Goal: Task Accomplishment & Management: Manage account settings

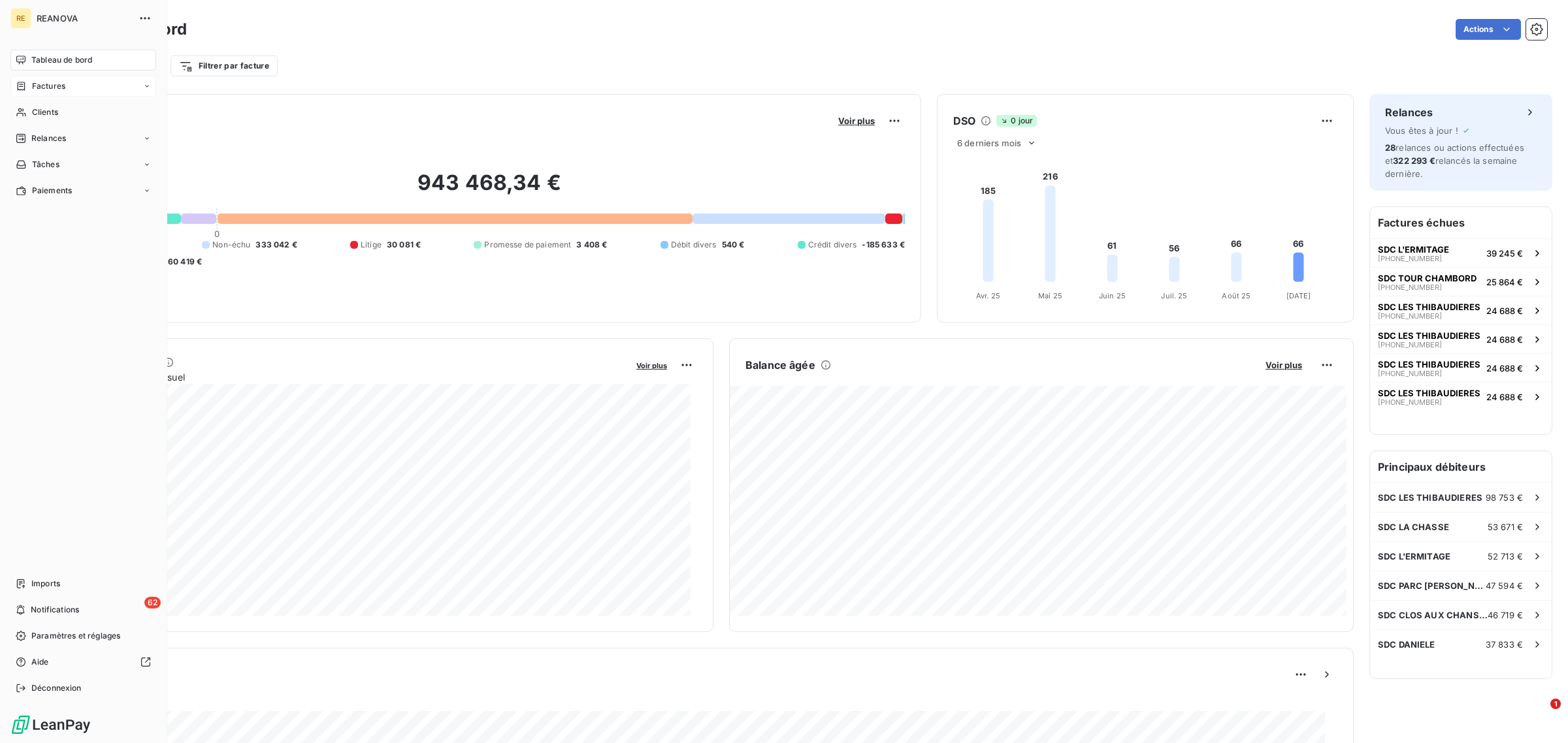
click at [40, 88] on span "Factures" at bounding box center [49, 86] width 34 height 12
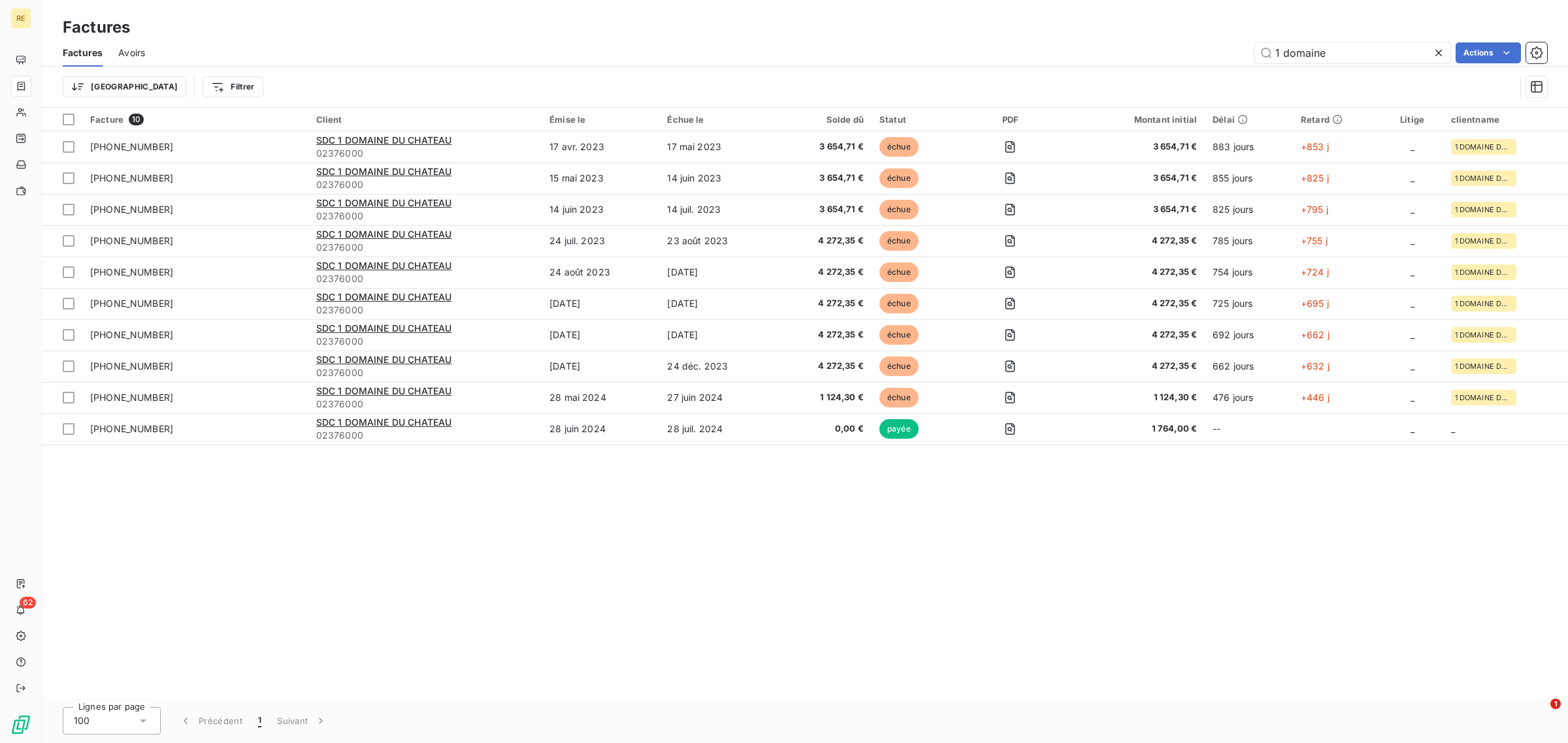
drag, startPoint x: 1332, startPoint y: 55, endPoint x: 1239, endPoint y: 47, distance: 93.3
click at [1239, 47] on div "1 domaine Actions" at bounding box center [854, 53] width 1387 height 21
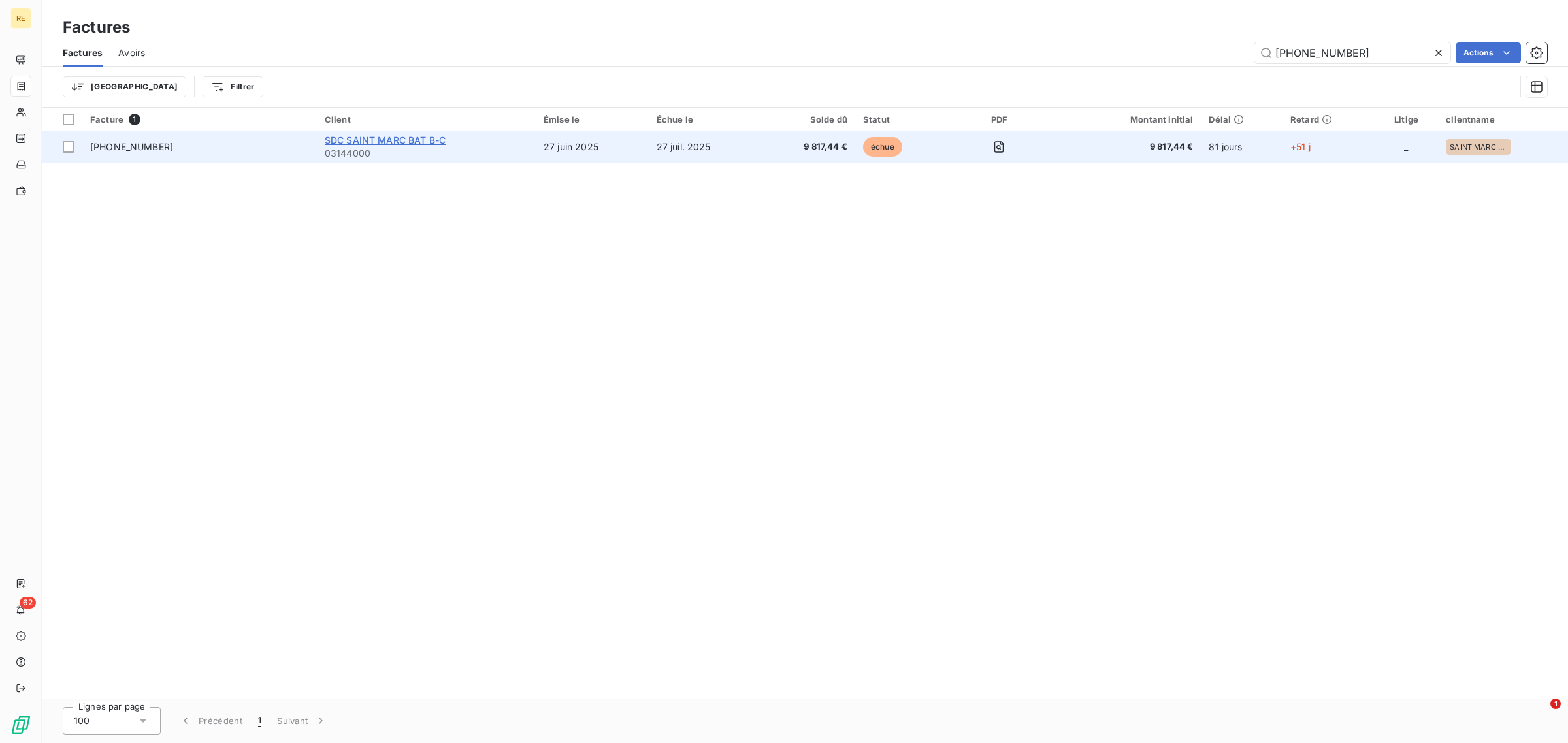
type input "[PHONE_NUMBER]"
click at [380, 144] on span "SDC SAINT MARC BAT B-C" at bounding box center [386, 140] width 121 height 11
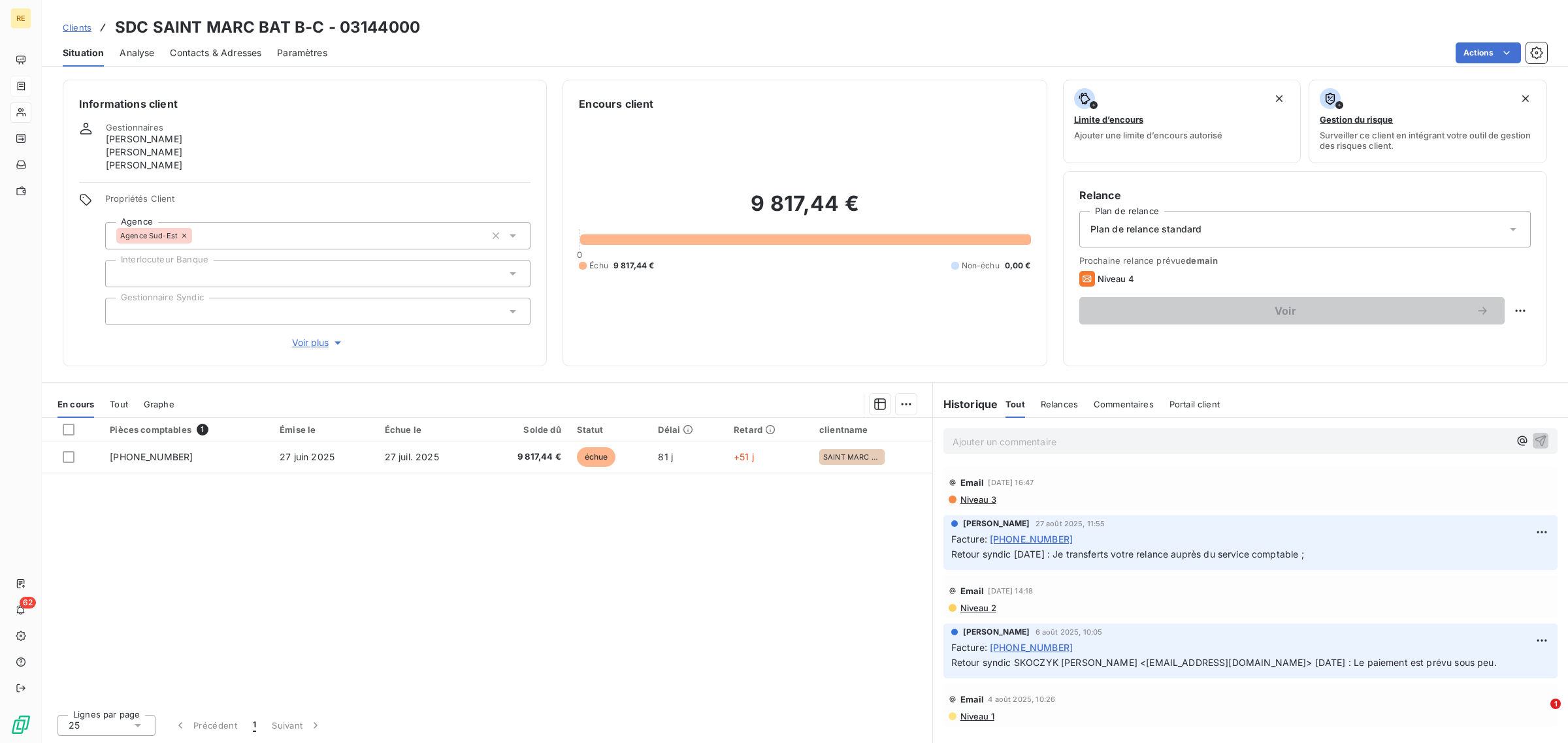
click at [1016, 446] on p "Ajouter un commentaire ﻿" at bounding box center [1231, 441] width 556 height 16
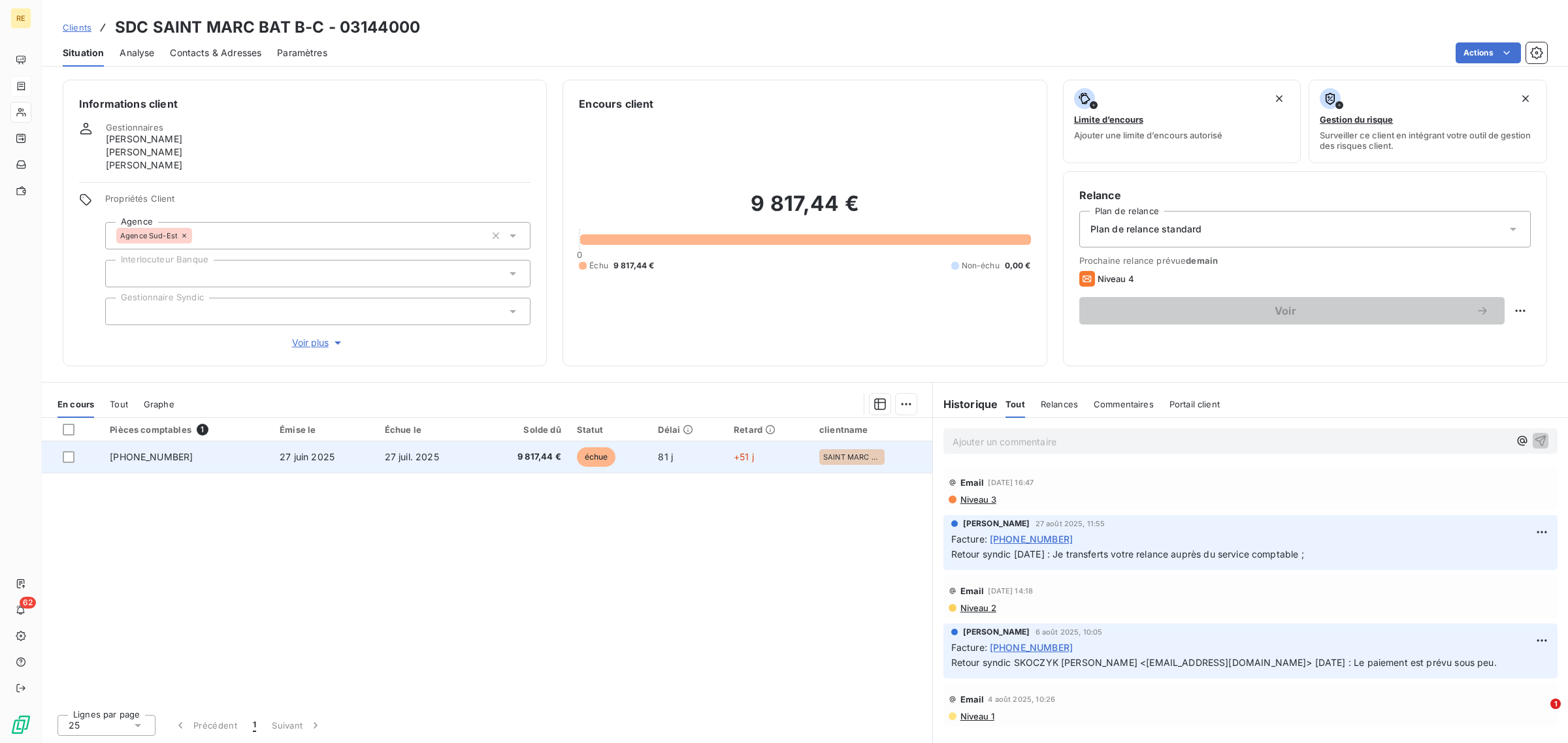
click at [681, 469] on td "81 j" at bounding box center [688, 457] width 75 height 31
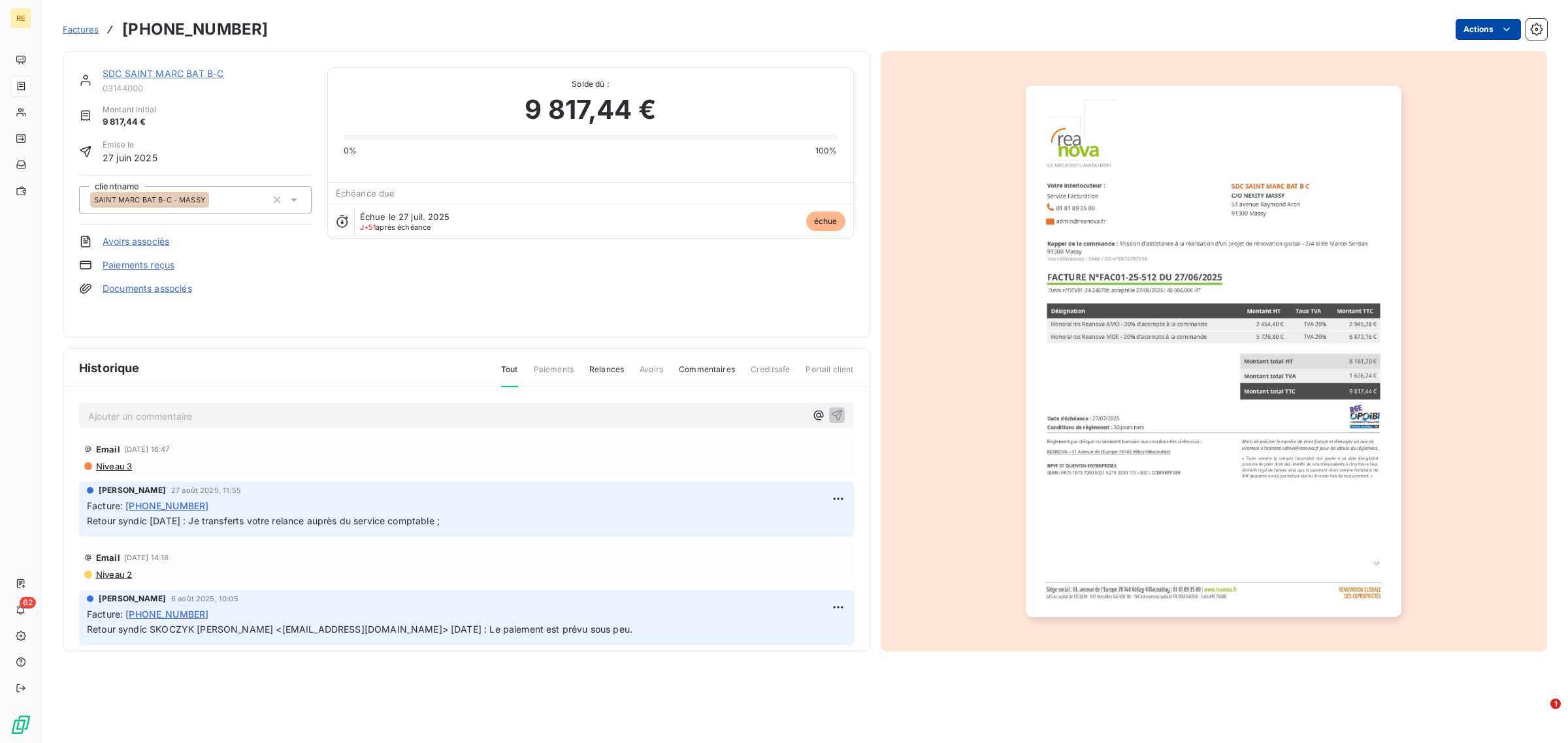
click at [1498, 23] on html "RE 62 Factures [PHONE_NUMBER] Actions SDC SAINT MARC BAT B-C 03144000 Montant i…" at bounding box center [784, 371] width 1568 height 743
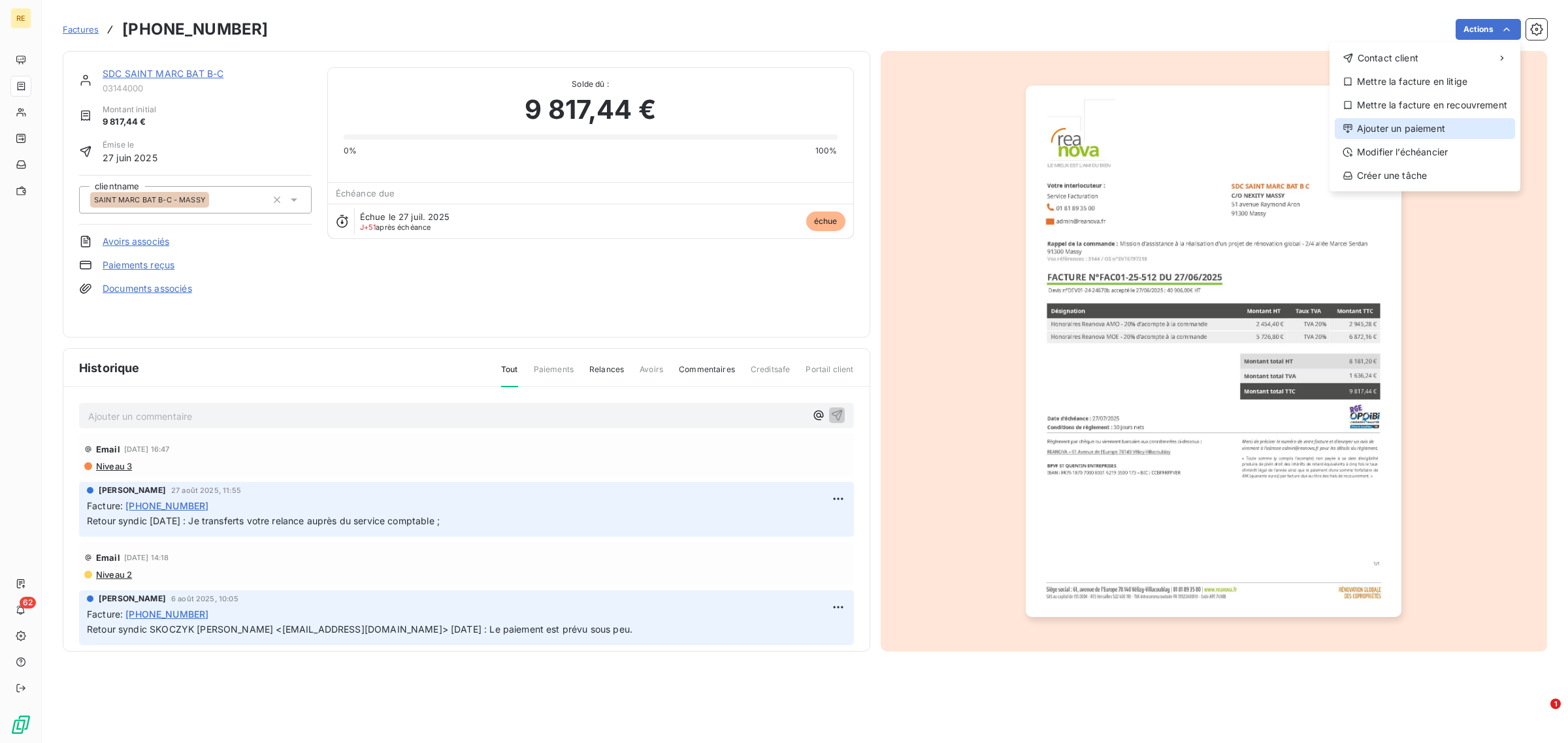
click at [1428, 124] on div "Ajouter un paiement" at bounding box center [1425, 128] width 180 height 21
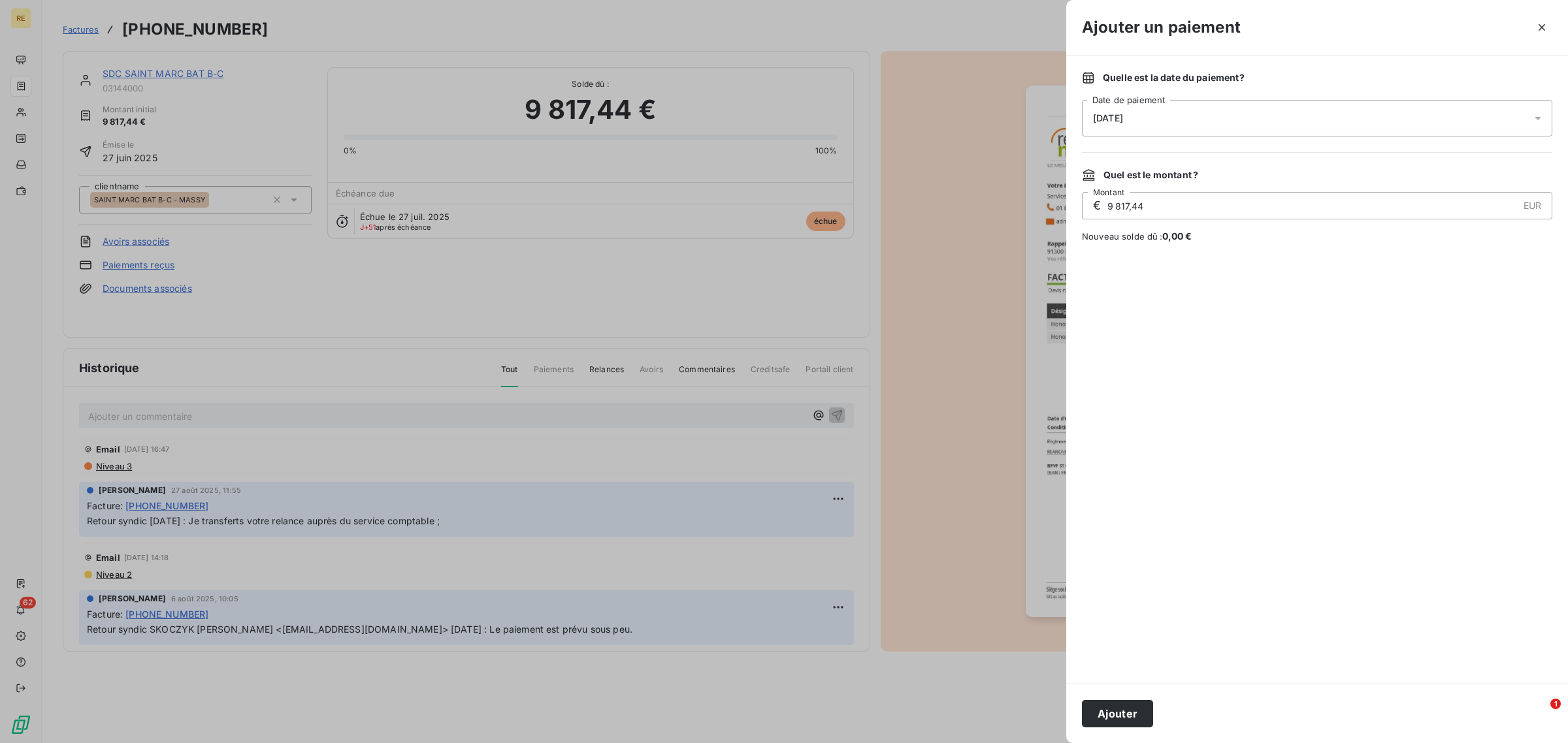
click at [1148, 118] on div "[DATE]" at bounding box center [1317, 118] width 470 height 37
click at [1219, 276] on button "19" at bounding box center [1224, 278] width 26 height 26
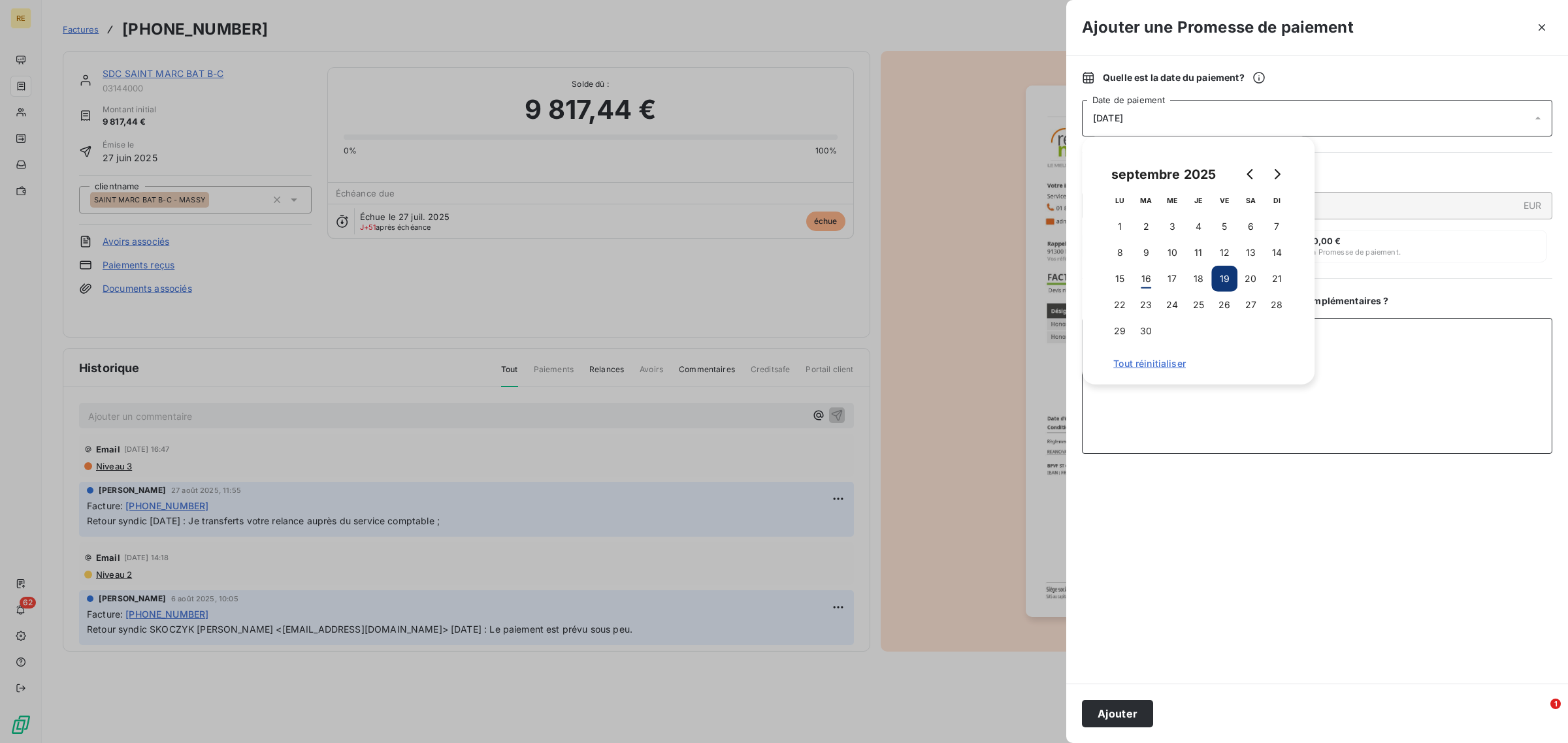
click at [1309, 433] on textarea "Ajouter un commentaire ( facultatif )" at bounding box center [1317, 386] width 470 height 136
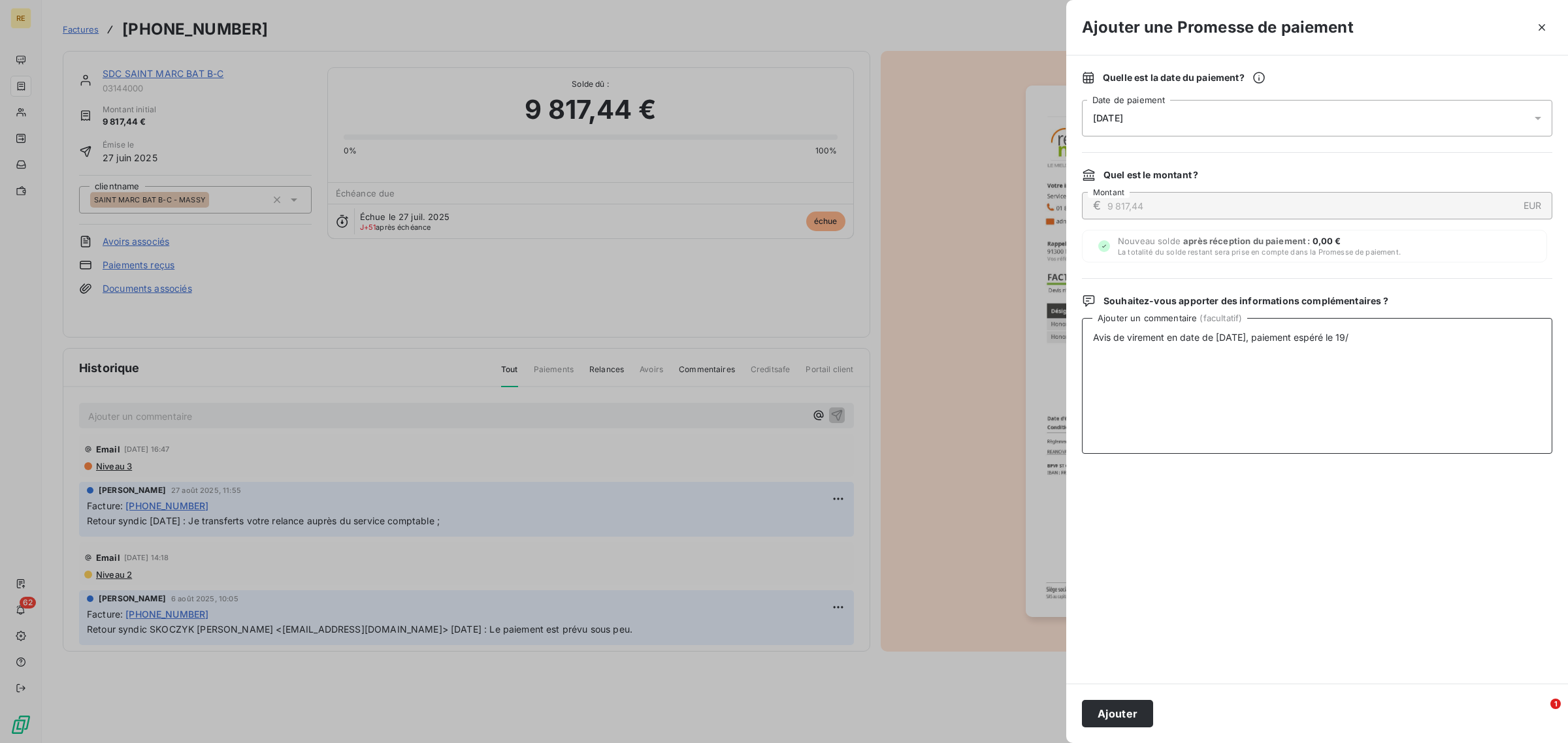
click at [1431, 342] on textarea "Avis de virement en date de [DATE], paiement espéré le 19/" at bounding box center [1317, 386] width 470 height 136
click at [1426, 343] on textarea "Avis de virement en date de [DATE], paiement espéré le 19/09" at bounding box center [1317, 386] width 470 height 136
type textarea "Avis de virement en date de [DATE], paiement espéré le 19/09"
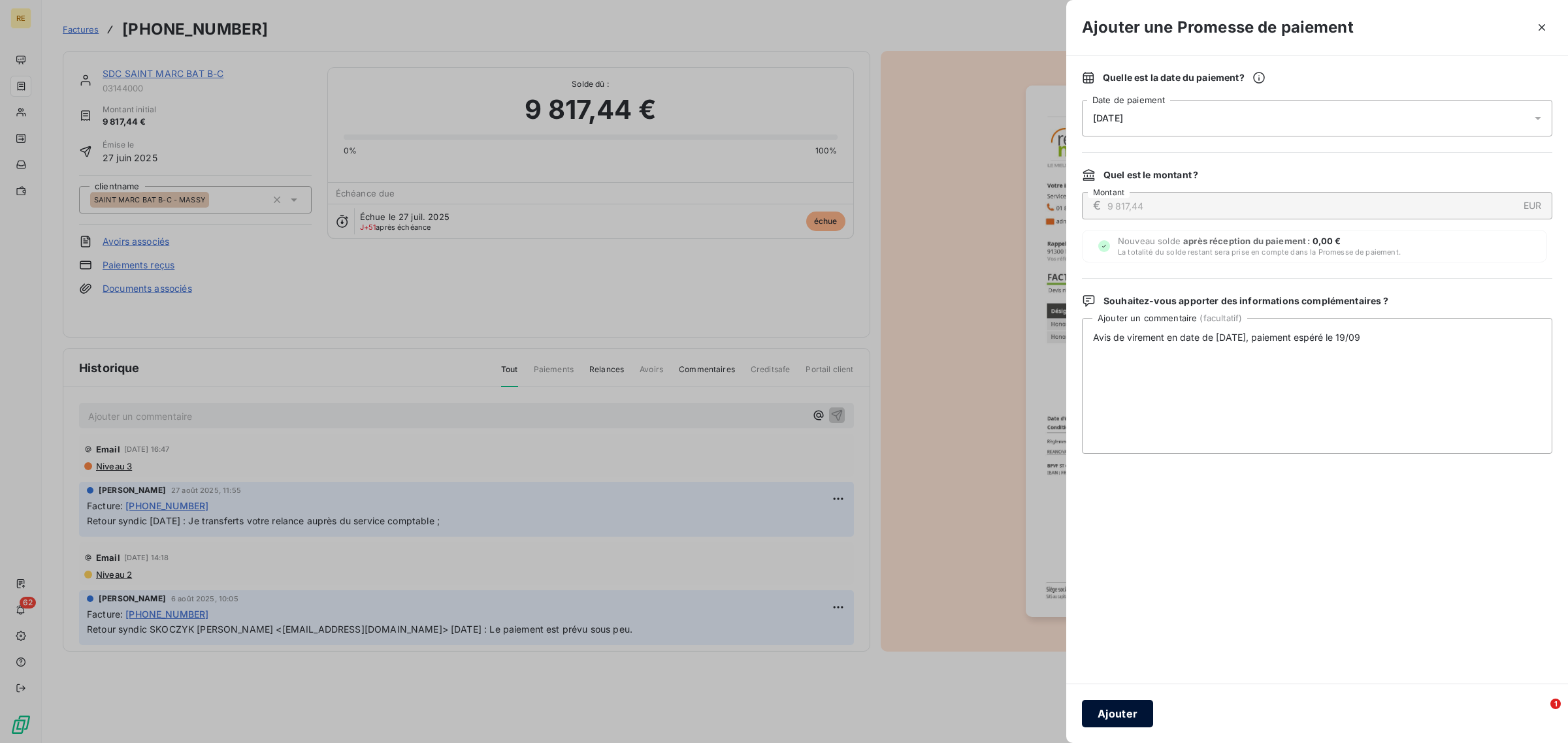
click at [1102, 709] on button "Ajouter" at bounding box center [1117, 714] width 71 height 28
